Goal: Go to known website: Access a specific website the user already knows

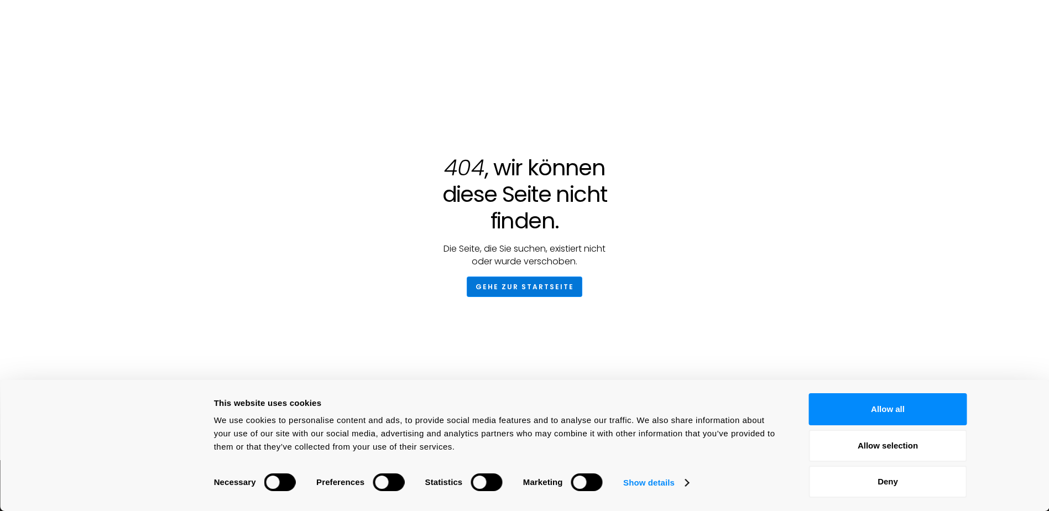
click at [541, 281] on link "Gehe zur Startseite" at bounding box center [525, 287] width 116 height 20
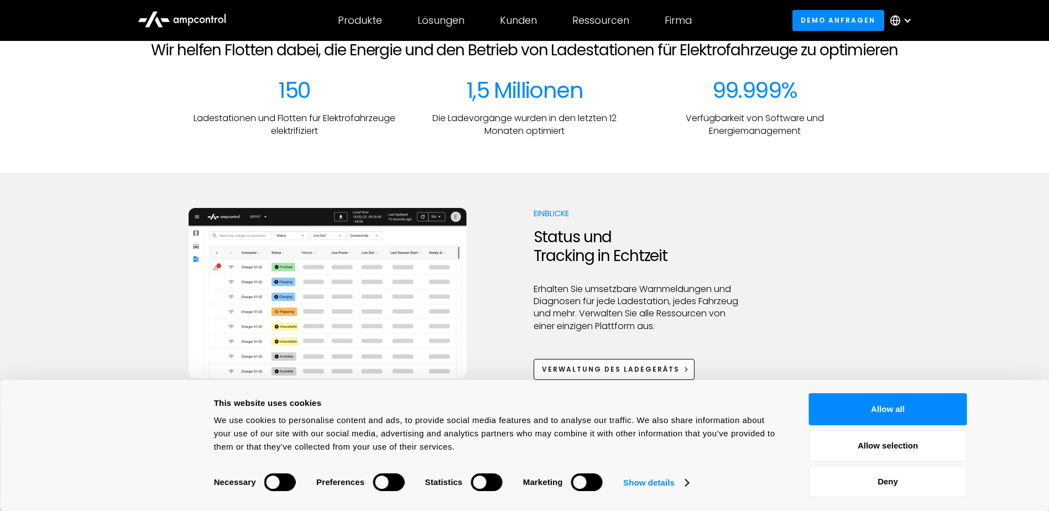
scroll to position [442, 0]
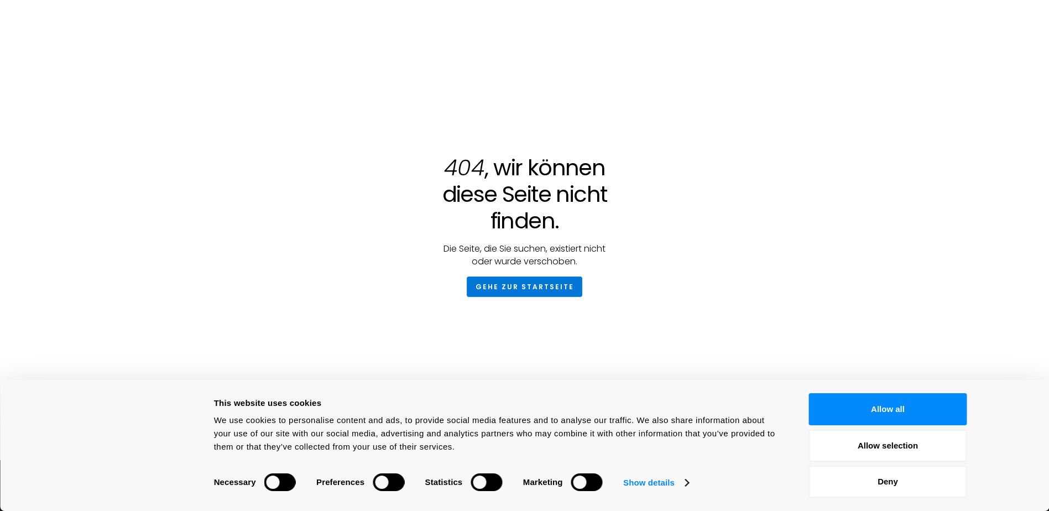
click at [525, 289] on link "Gehe zur Startseite" at bounding box center [525, 287] width 116 height 20
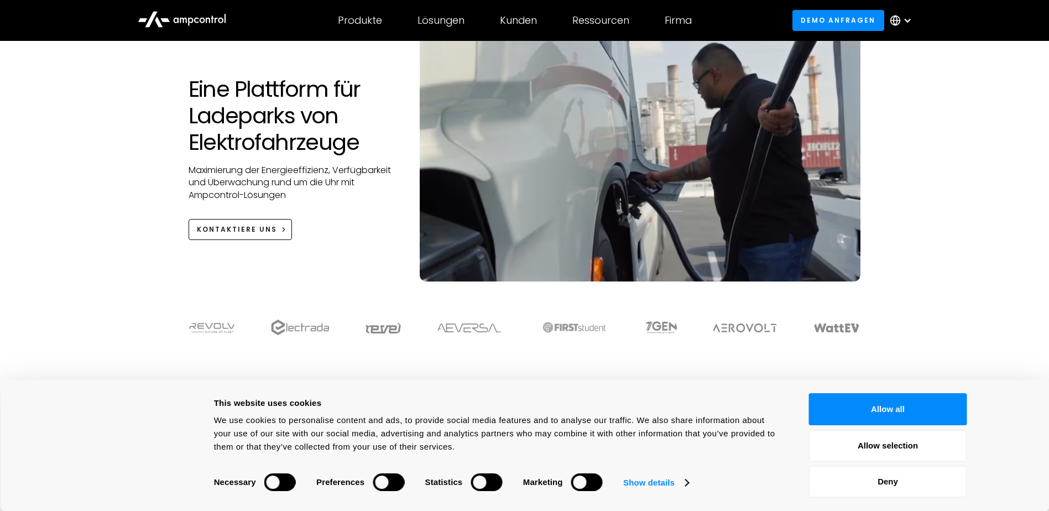
scroll to position [111, 0]
